Goal: Transaction & Acquisition: Download file/media

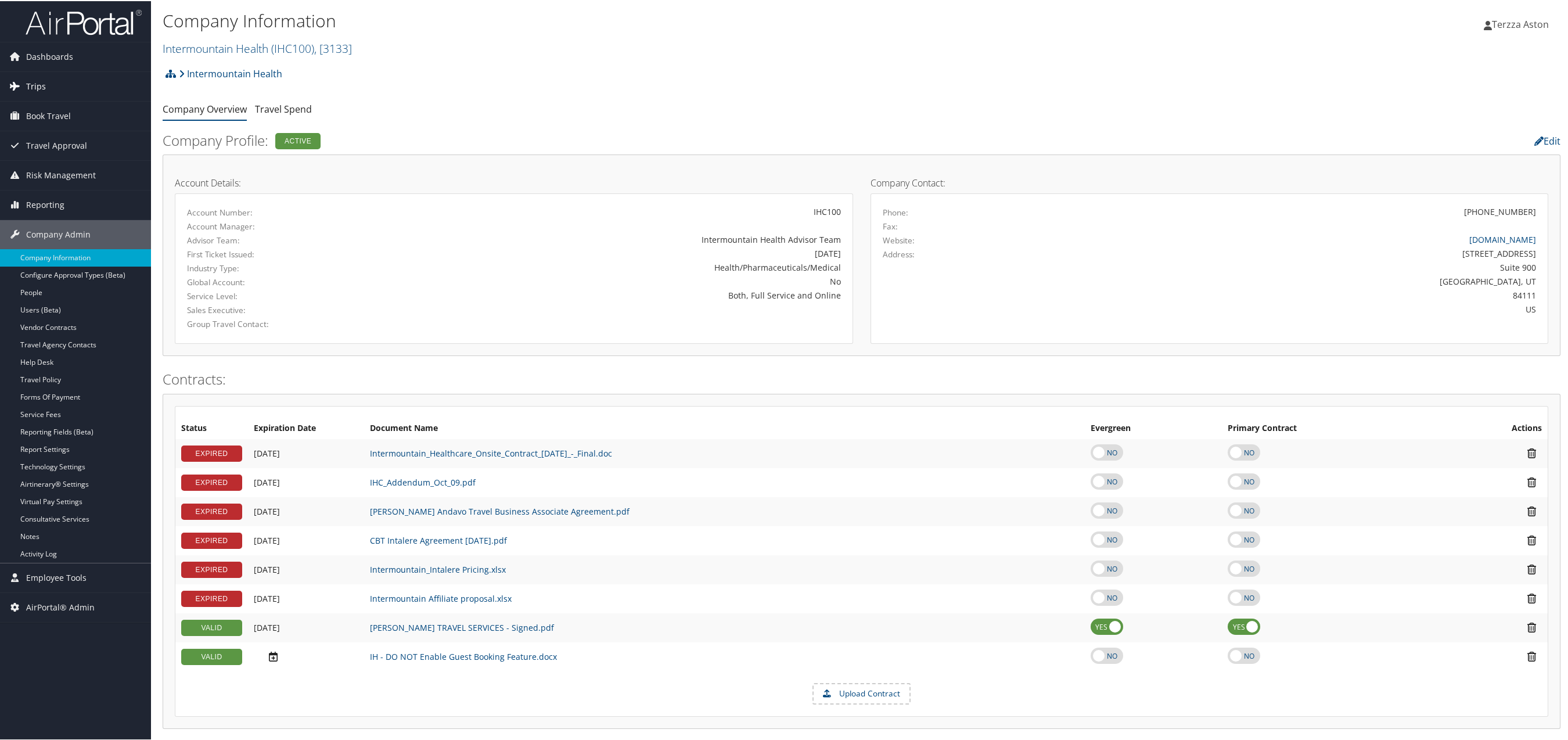
click at [43, 87] on span "Trips" at bounding box center [36, 85] width 20 height 29
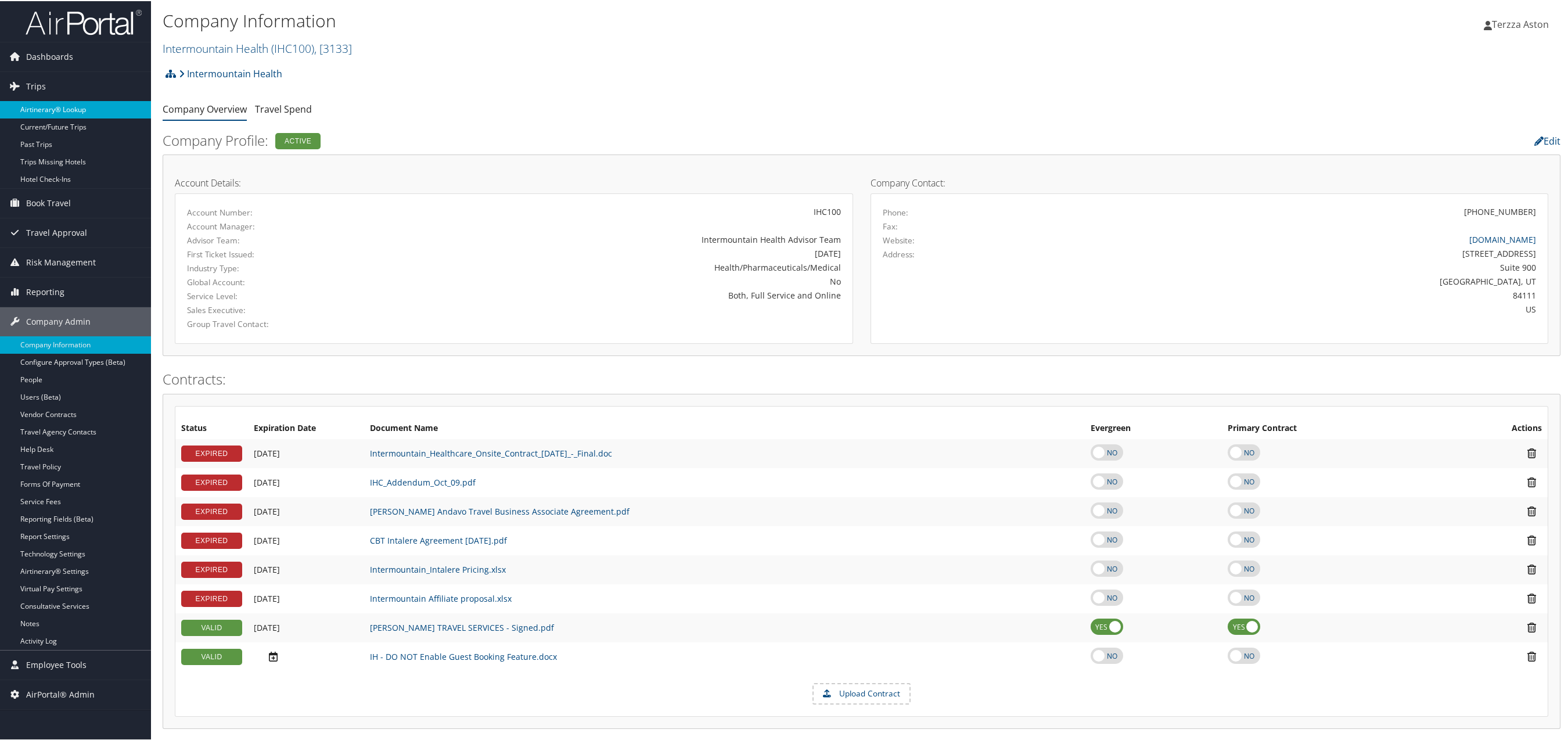
click at [51, 111] on link "Airtinerary® Lookup" at bounding box center [75, 109] width 151 height 18
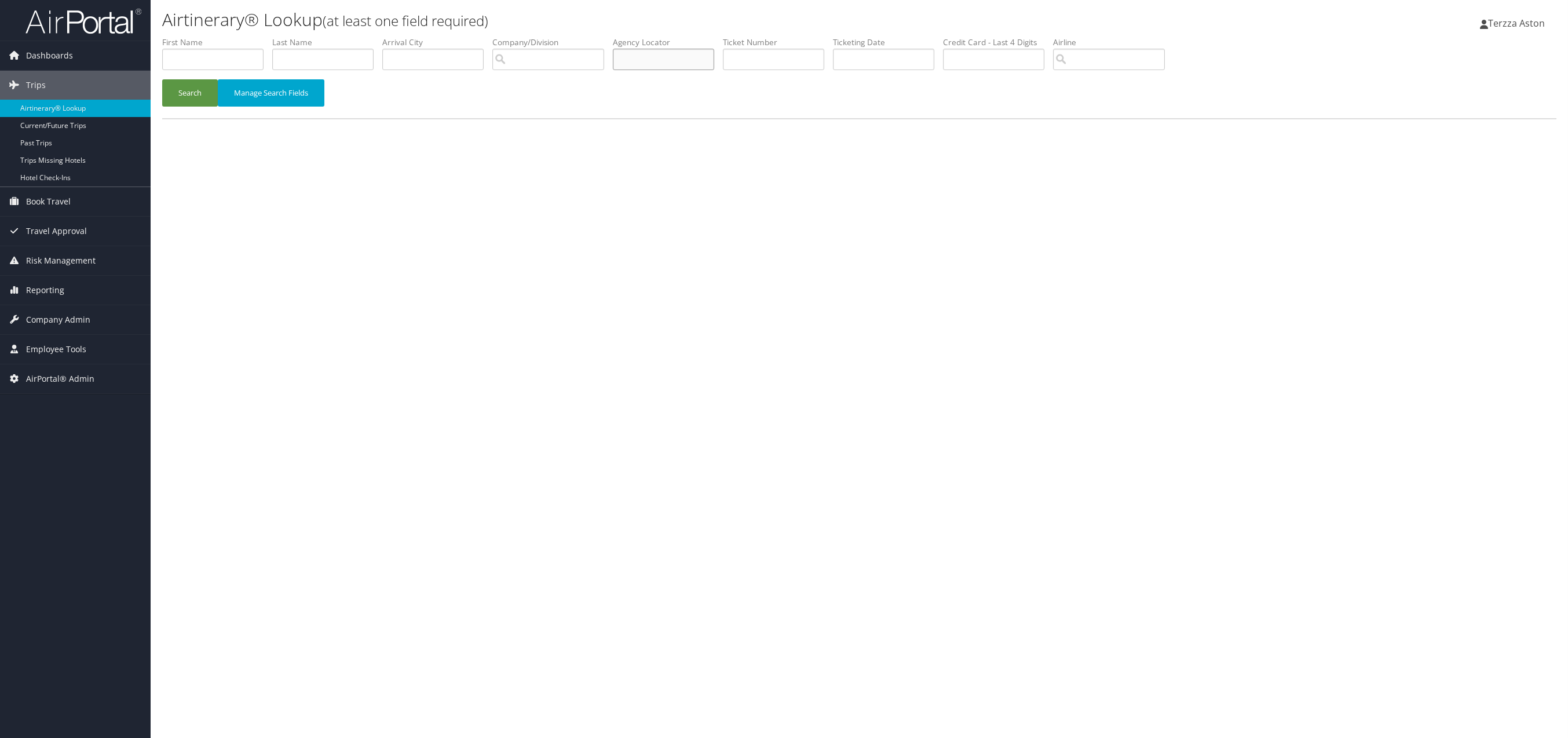
click at [646, 64] on input "text" at bounding box center [664, 60] width 102 height 22
click at [744, 60] on input "text" at bounding box center [774, 60] width 102 height 22
type input "0067311543324"
click at [204, 89] on button "Search" at bounding box center [190, 93] width 55 height 27
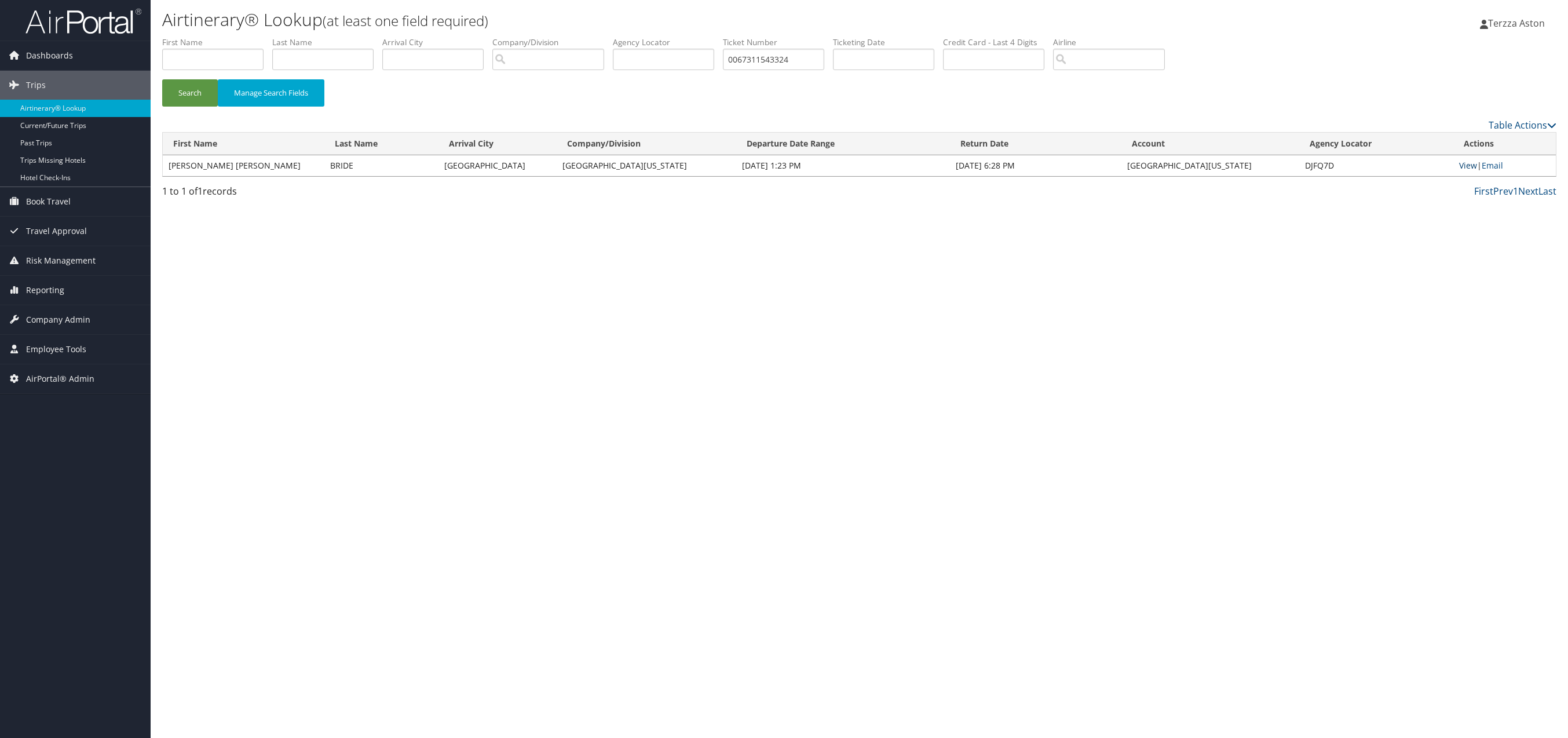
click at [1462, 167] on link "View" at bounding box center [1468, 165] width 18 height 11
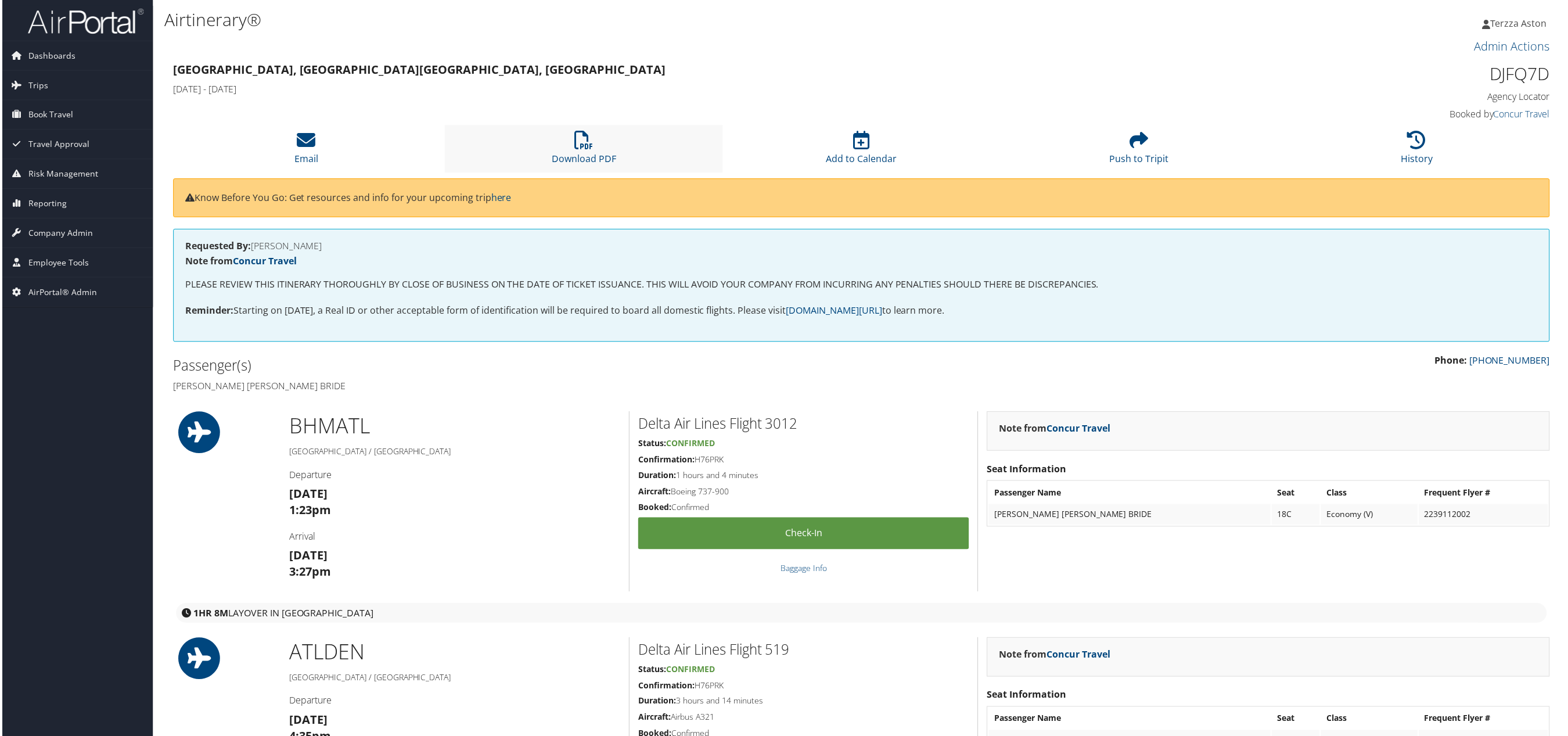
click at [569, 147] on li "Download PDF" at bounding box center [583, 149] width 278 height 47
click at [66, 233] on span "Company Admin" at bounding box center [58, 233] width 64 height 29
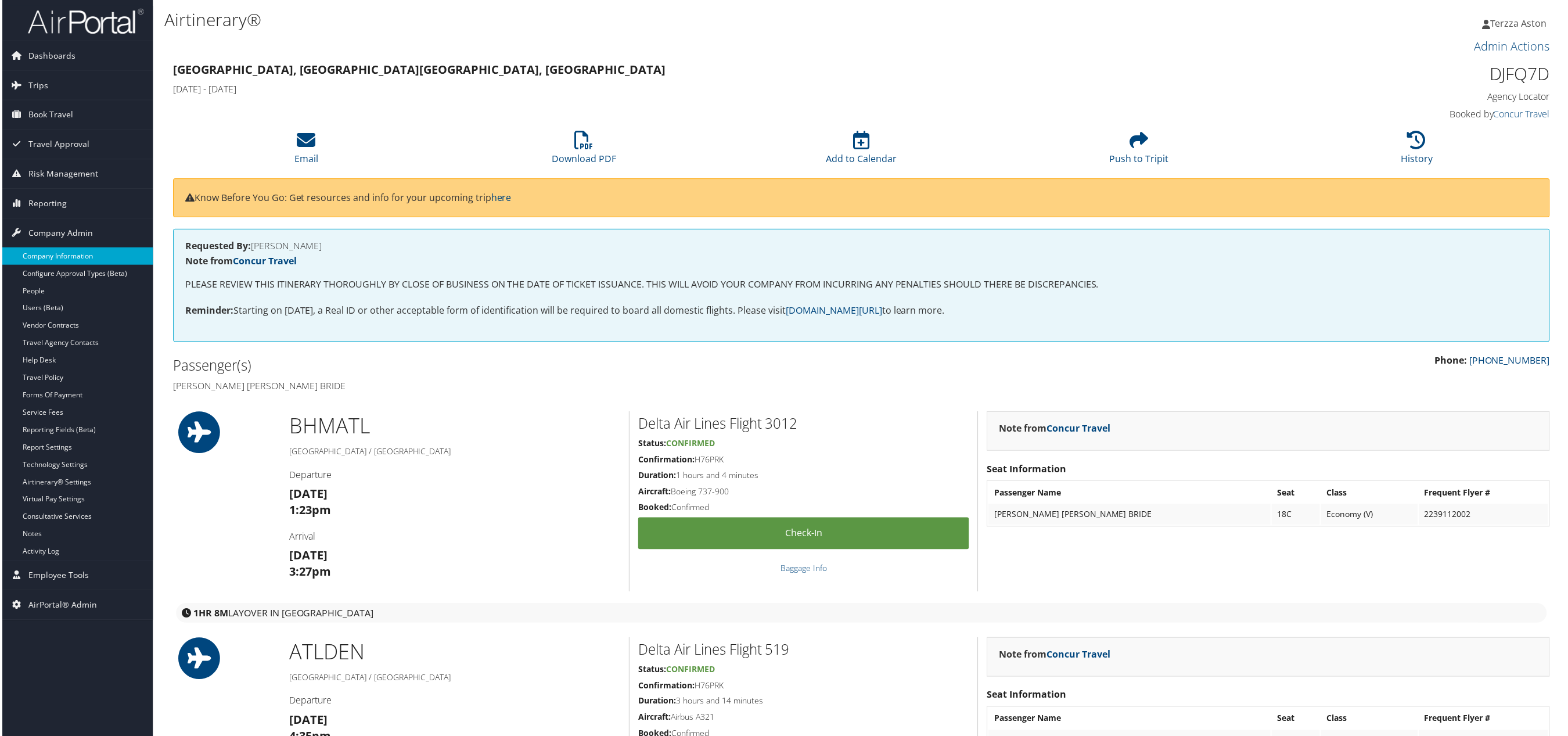
click at [66, 249] on link "Company Information" at bounding box center [75, 257] width 151 height 18
